Goal: Check status

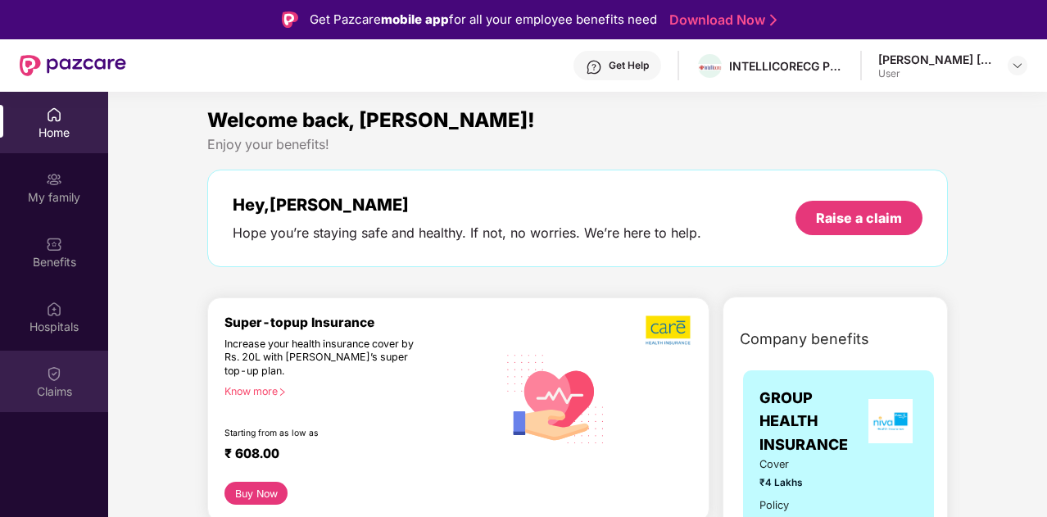
click at [56, 396] on div "Claims" at bounding box center [54, 392] width 108 height 16
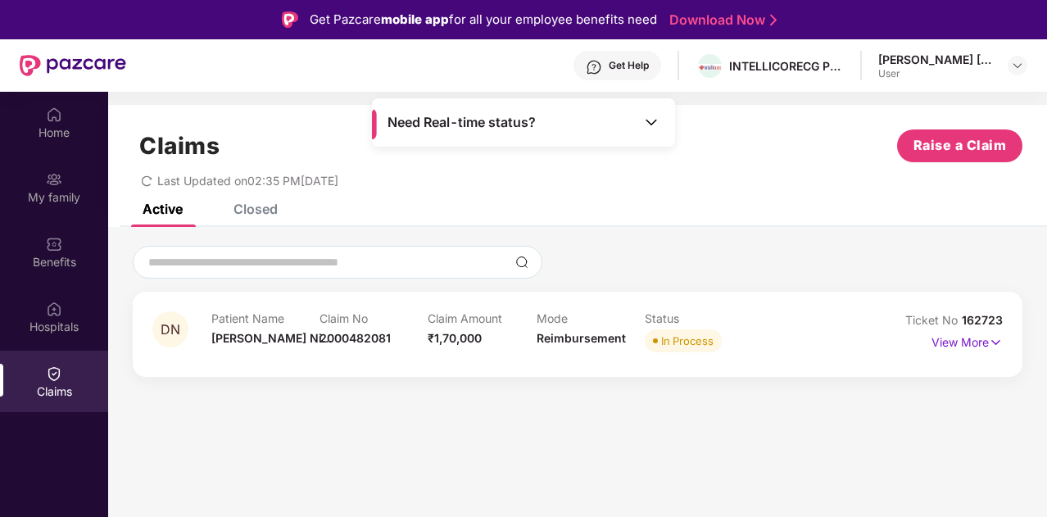
scroll to position [33, 0]
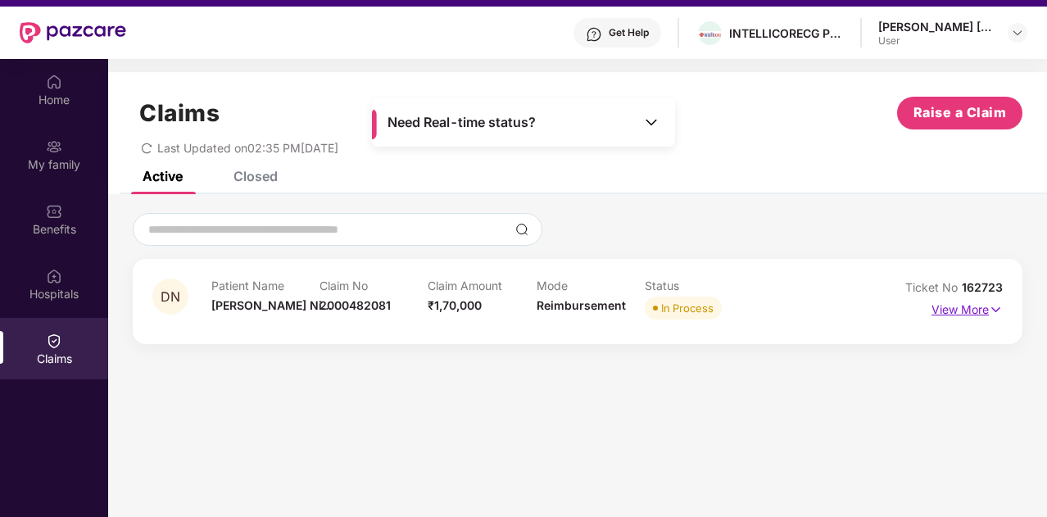
click at [974, 306] on p "View More" at bounding box center [967, 308] width 71 height 22
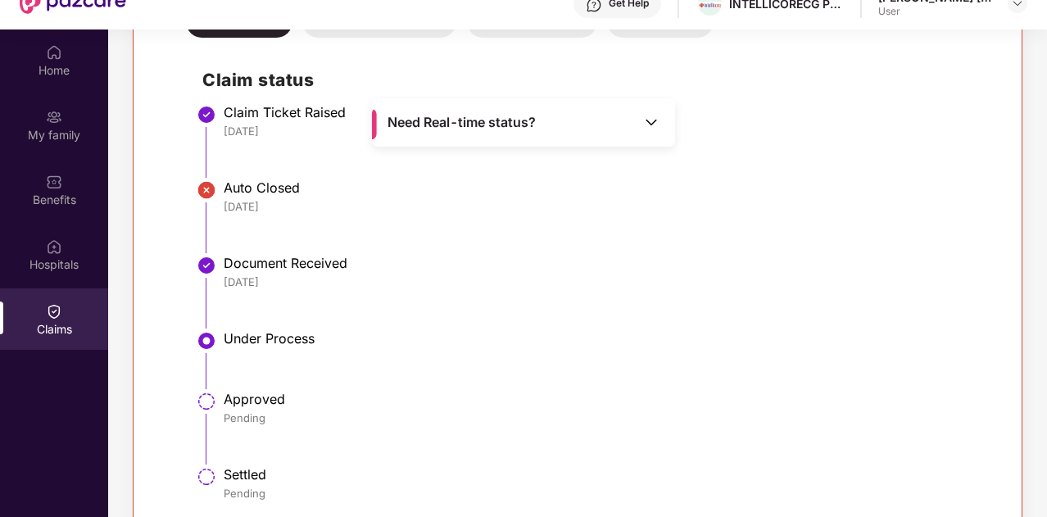
scroll to position [66, 0]
